Goal: Book appointment/travel/reservation

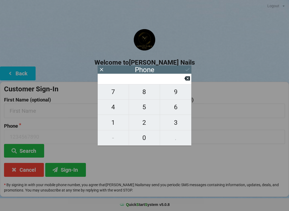
click at [147, 95] on span "8" at bounding box center [144, 91] width 31 height 11
type input "8"
click at [174, 128] on span "3" at bounding box center [175, 122] width 31 height 11
type input "83"
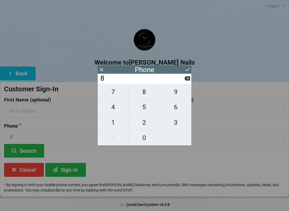
type input "83"
click at [143, 127] on span "2" at bounding box center [144, 122] width 31 height 11
type input "832"
click at [177, 111] on span "6" at bounding box center [175, 107] width 31 height 11
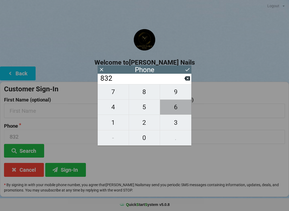
type input "8326"
click at [111, 113] on span "4" at bounding box center [113, 107] width 31 height 11
type input "83264"
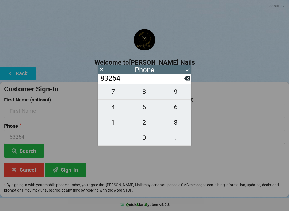
click at [175, 126] on span "3" at bounding box center [175, 122] width 31 height 11
type input "832643"
click at [144, 142] on span "0" at bounding box center [144, 137] width 31 height 11
type input "8326430"
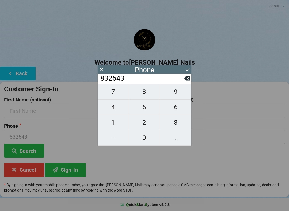
type input "8326430"
click at [115, 113] on span "4" at bounding box center [113, 107] width 31 height 11
type input "83264304"
click at [143, 94] on span "8" at bounding box center [144, 91] width 31 height 11
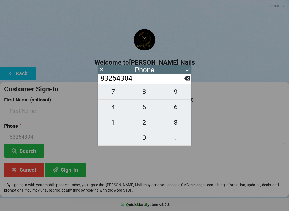
type input "832643048"
click at [178, 127] on span "3" at bounding box center [175, 122] width 31 height 11
type input "8326430483"
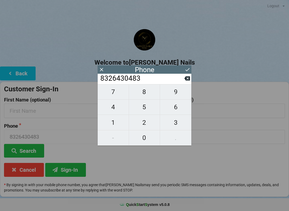
click at [78, 169] on button "Sign-In" at bounding box center [65, 170] width 41 height 14
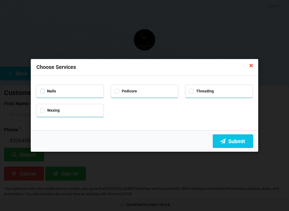
click at [41, 92] on label "Nails" at bounding box center [48, 91] width 16 height 5
checkbox input "true"
click at [119, 93] on label "Pedicure" at bounding box center [126, 91] width 22 height 5
checkbox input "true"
click at [240, 140] on button "Submit" at bounding box center [233, 142] width 40 height 14
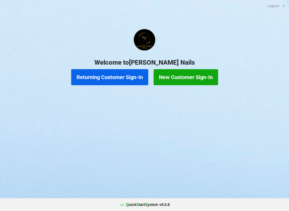
click at [108, 75] on button "Returning Customer Sign-In" at bounding box center [109, 77] width 77 height 16
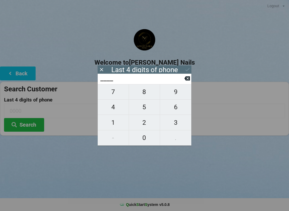
click at [178, 94] on span "9" at bounding box center [175, 91] width 31 height 11
type input "9___"
click at [184, 95] on span "9" at bounding box center [175, 91] width 31 height 11
type input "99__"
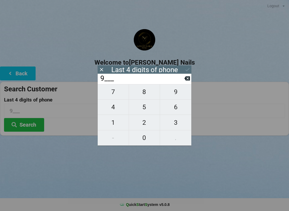
type input "99__"
click at [119, 93] on span "7" at bounding box center [113, 91] width 31 height 11
type input "997_"
click at [118, 127] on span "1" at bounding box center [113, 122] width 31 height 11
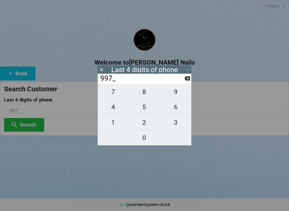
type input "9971"
click at [190, 66] on button at bounding box center [188, 69] width 6 height 7
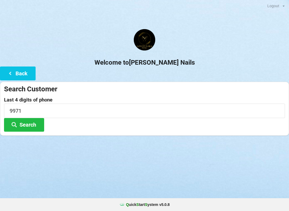
click at [29, 130] on button "Search" at bounding box center [24, 125] width 40 height 14
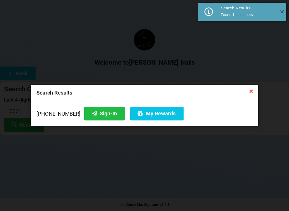
click at [137, 114] on icon at bounding box center [140, 113] width 6 height 5
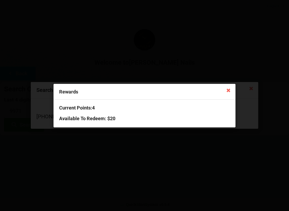
click at [225, 90] on icon at bounding box center [228, 90] width 9 height 9
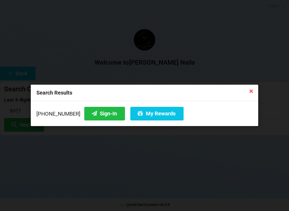
click at [248, 90] on icon at bounding box center [251, 91] width 9 height 9
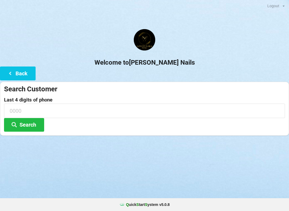
click at [9, 69] on button "Back" at bounding box center [18, 74] width 36 height 14
